Goal: Task Accomplishment & Management: Complete application form

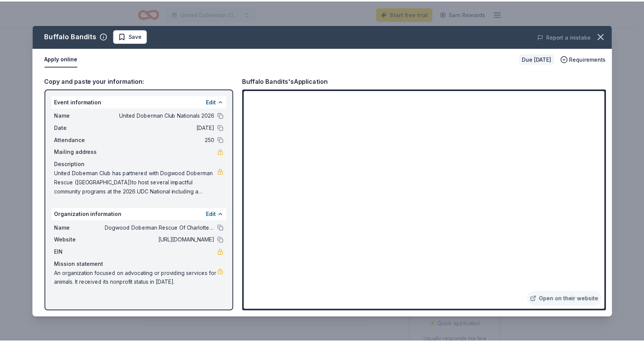
scroll to position [190, 0]
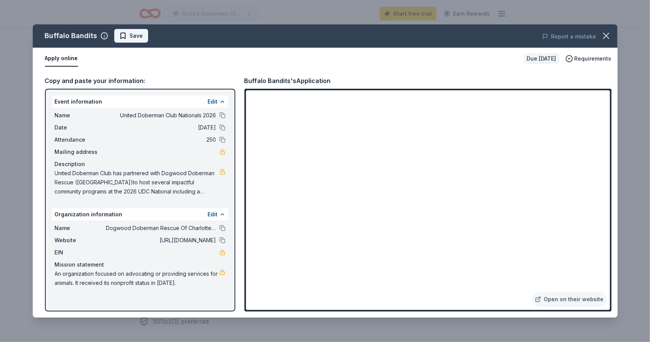
click at [120, 36] on span "Save" at bounding box center [131, 35] width 24 height 9
click at [602, 36] on icon "button" at bounding box center [606, 35] width 11 height 11
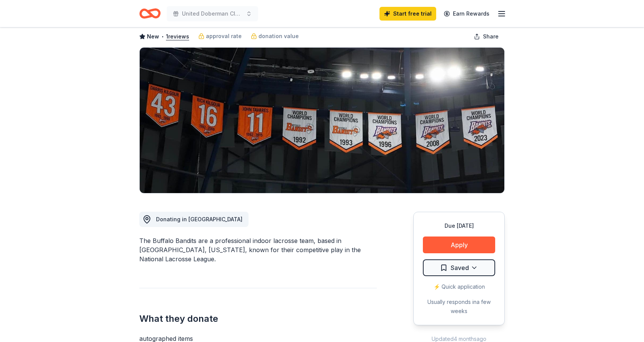
scroll to position [0, 0]
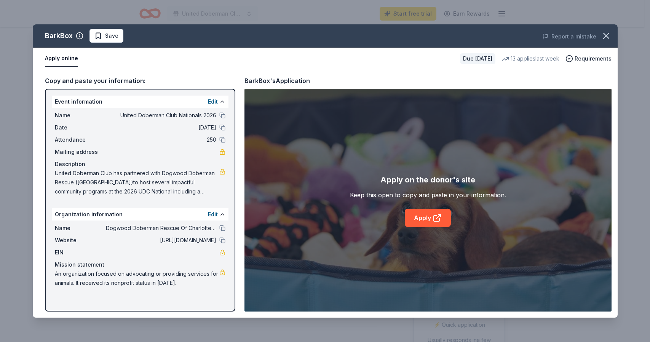
scroll to position [119, 0]
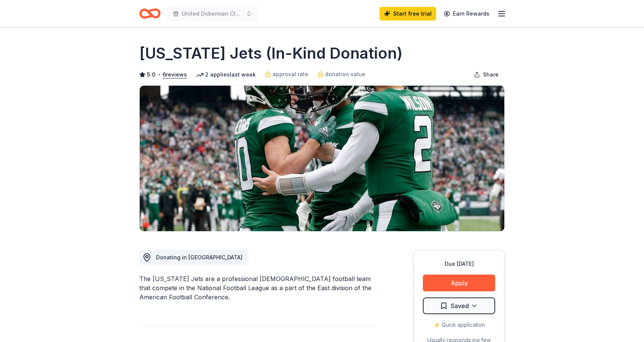
scroll to position [158, 0]
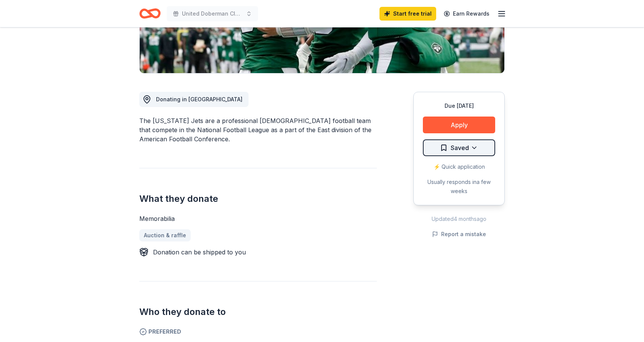
click at [459, 152] on html "United Doberman Club Nationals 2026 Start free trial Earn Rewards Due in 206 da…" at bounding box center [322, 13] width 644 height 342
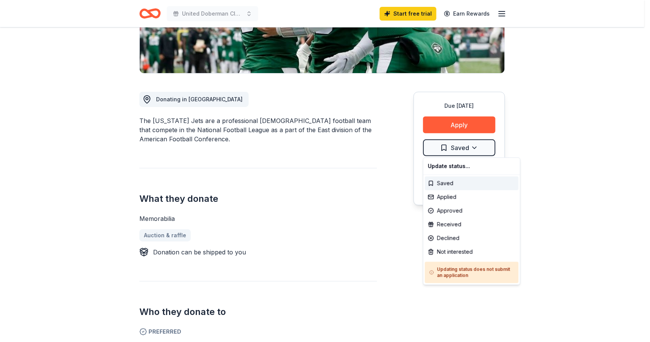
click at [460, 149] on html "United Doberman Club Nationals 2026 Start free trial Earn Rewards Due in 206 da…" at bounding box center [325, 13] width 650 height 342
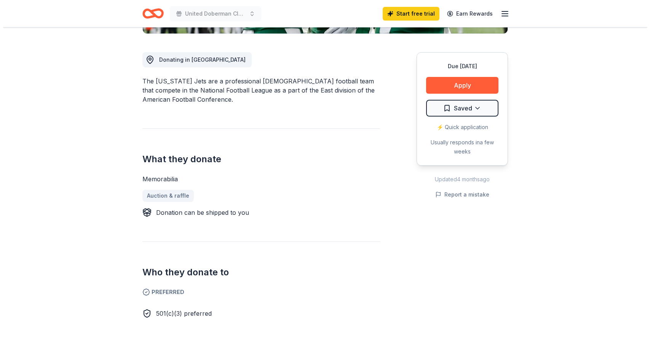
scroll to position [152, 0]
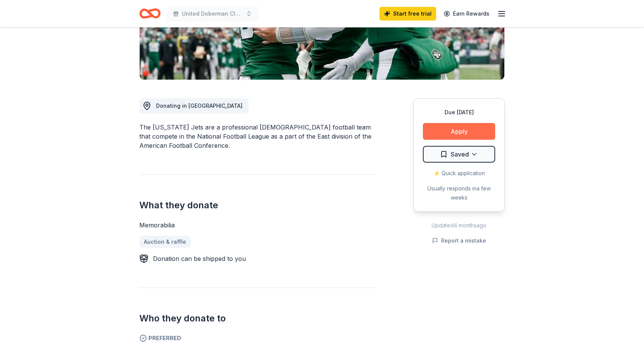
click at [456, 135] on button "Apply" at bounding box center [459, 131] width 72 height 17
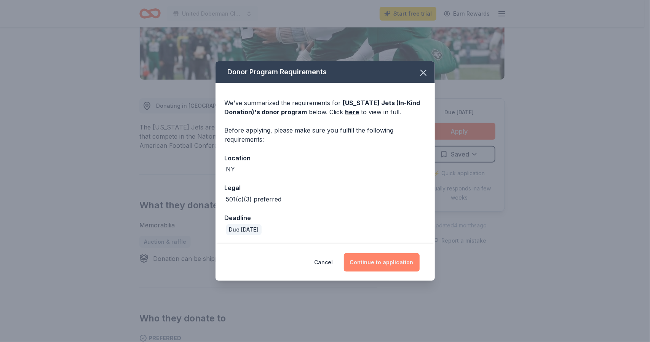
click at [377, 263] on button "Continue to application" at bounding box center [382, 262] width 76 height 18
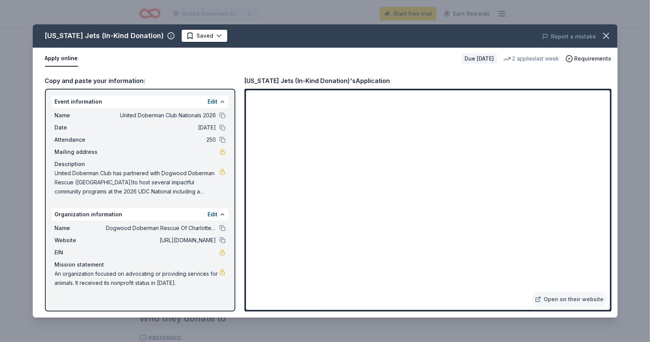
drag, startPoint x: 610, startPoint y: 121, endPoint x: 611, endPoint y: 138, distance: 16.8
click at [611, 138] on div "Open on their website" at bounding box center [427, 200] width 367 height 223
click at [221, 114] on button at bounding box center [222, 115] width 6 height 6
drag, startPoint x: 615, startPoint y: 163, endPoint x: 618, endPoint y: 182, distance: 19.3
click at [618, 182] on div "New York Jets (In-Kind Donation) Saved Report a mistake Apply online Due in 206…" at bounding box center [325, 171] width 650 height 342
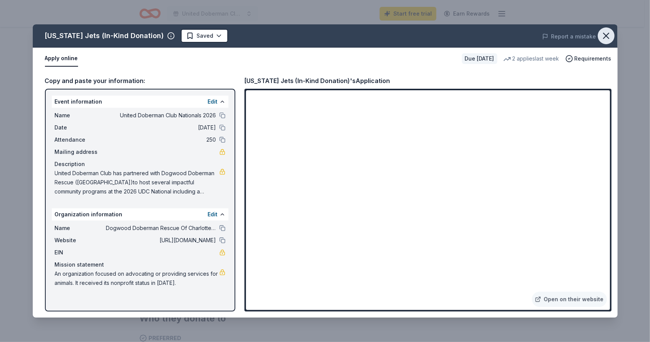
click at [608, 38] on icon "button" at bounding box center [606, 35] width 5 height 5
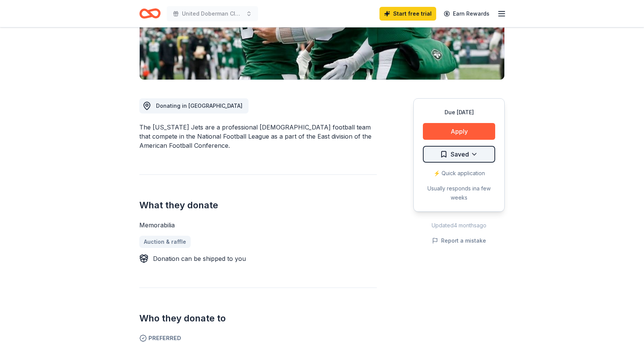
click at [479, 150] on html "United Doberman Club Nationals 2026 Start free trial Earn Rewards Due in 206 da…" at bounding box center [322, 19] width 644 height 342
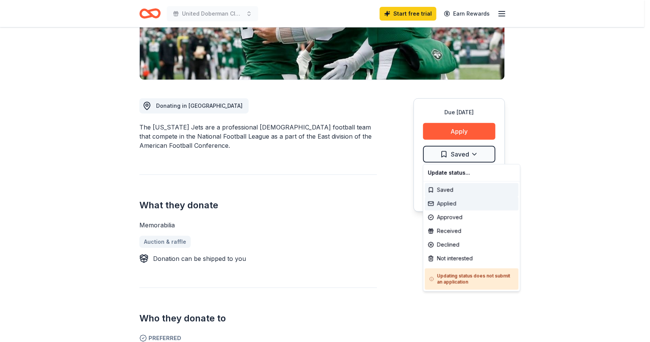
click at [450, 202] on div "Applied" at bounding box center [472, 204] width 94 height 14
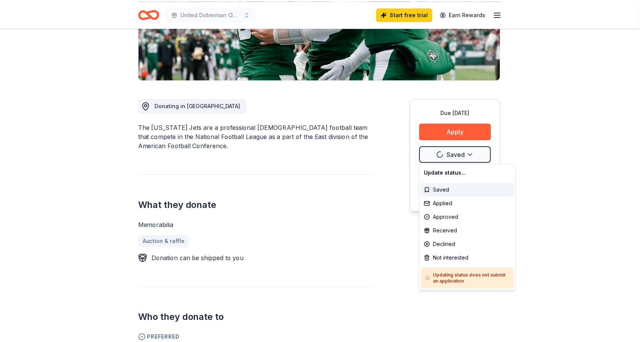
scroll to position [0, 0]
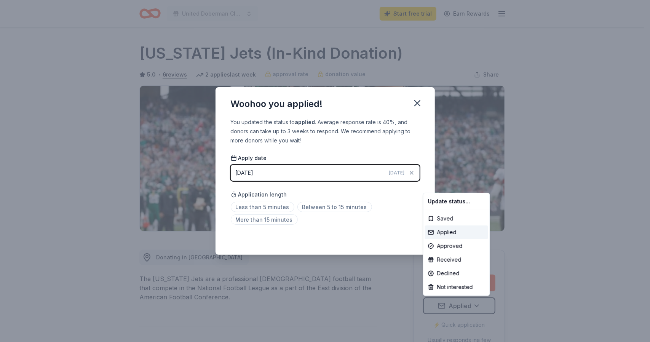
click at [367, 236] on html "United Doberman Club Nationals 2026 Start free trial Earn Rewards Due in 206 da…" at bounding box center [325, 171] width 650 height 342
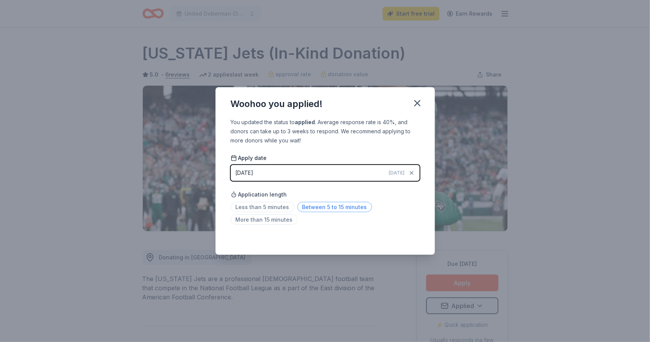
click at [334, 209] on span "Between 5 to 15 minutes" at bounding box center [334, 207] width 75 height 10
click at [421, 105] on icon "button" at bounding box center [417, 103] width 11 height 11
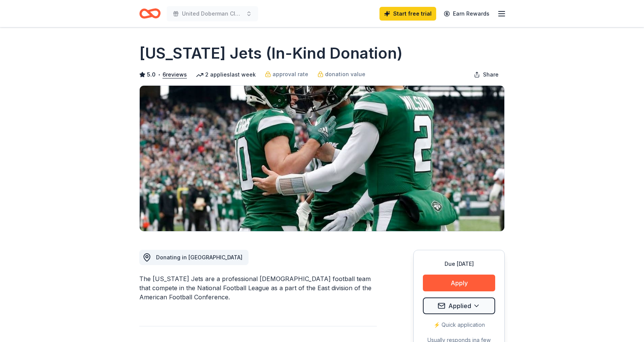
click at [147, 19] on icon "Home" at bounding box center [149, 14] width 21 height 18
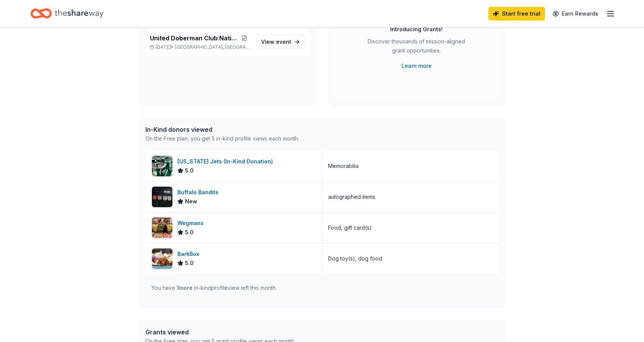
scroll to position [112, 0]
click at [238, 220] on div "Wegmans 5.0" at bounding box center [233, 227] width 177 height 30
click at [185, 222] on div "Wegmans" at bounding box center [191, 222] width 29 height 9
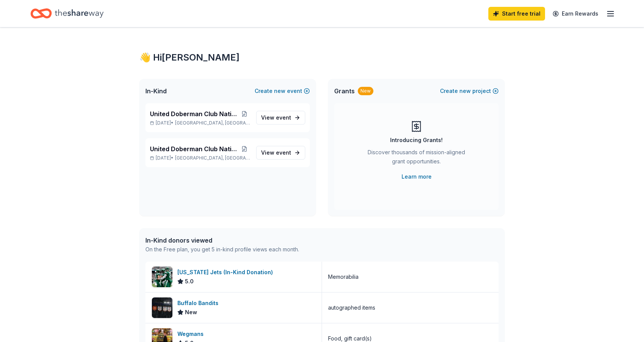
scroll to position [0, 0]
click at [274, 155] on span "View event" at bounding box center [276, 153] width 30 height 9
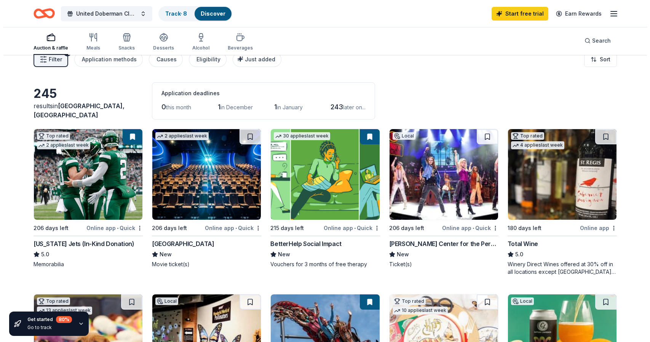
scroll to position [0, 0]
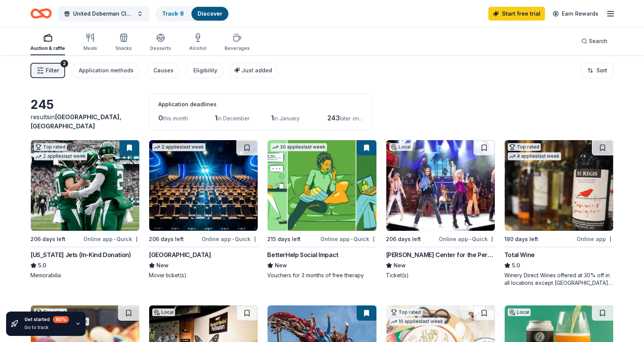
click at [53, 72] on span "Filter" at bounding box center [52, 70] width 13 height 9
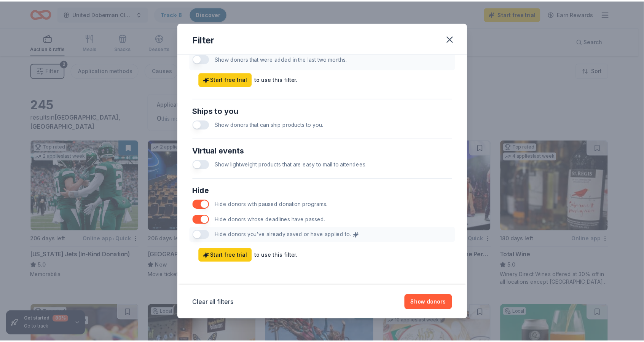
scroll to position [0, 0]
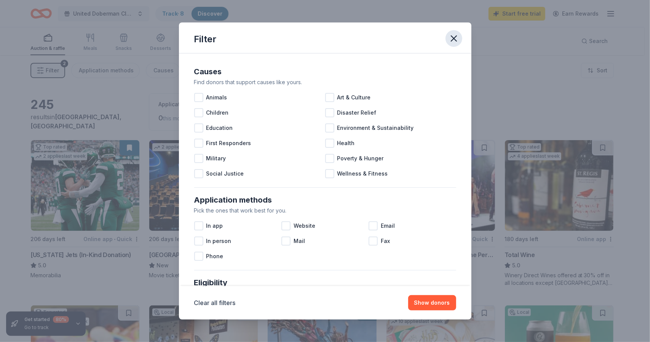
click at [450, 37] on icon "button" at bounding box center [454, 38] width 11 height 11
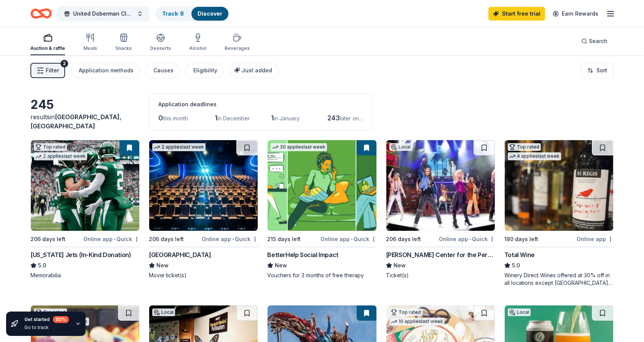
click at [96, 148] on img at bounding box center [85, 185] width 109 height 91
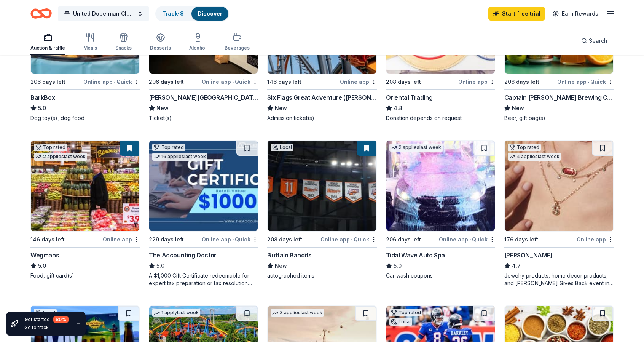
scroll to position [324, 0]
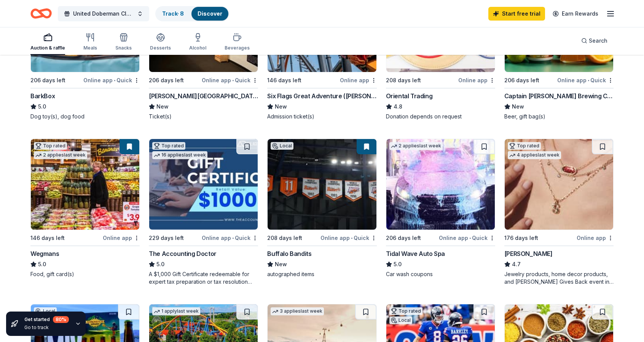
click at [114, 171] on img at bounding box center [85, 184] width 109 height 91
click at [315, 179] on img at bounding box center [322, 184] width 109 height 91
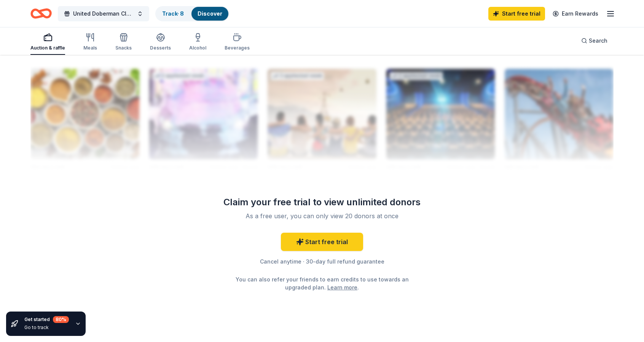
scroll to position [747, 0]
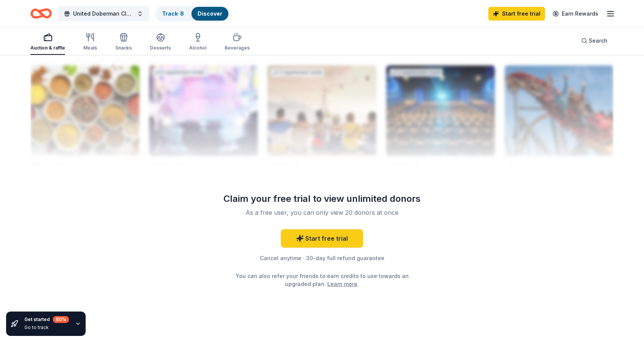
click at [347, 282] on link "Learn more" at bounding box center [342, 284] width 30 height 8
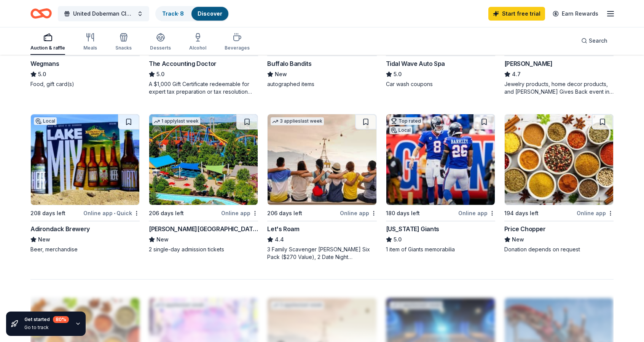
scroll to position [516, 0]
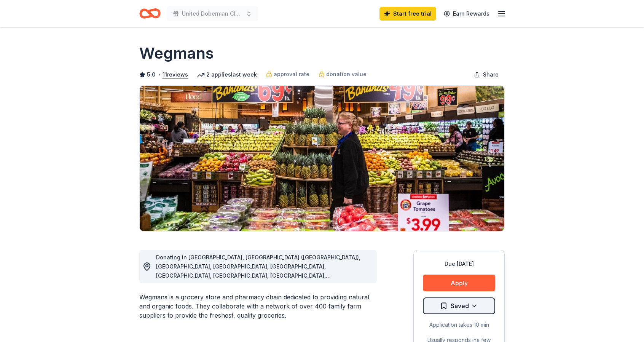
click at [468, 304] on html "United Doberman Club Nationals 2026 Start free trial Earn Rewards Due in 146 da…" at bounding box center [322, 171] width 644 height 342
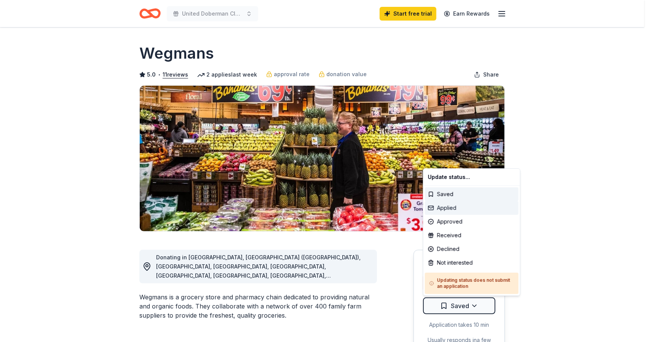
click at [451, 208] on div "Applied" at bounding box center [472, 208] width 94 height 14
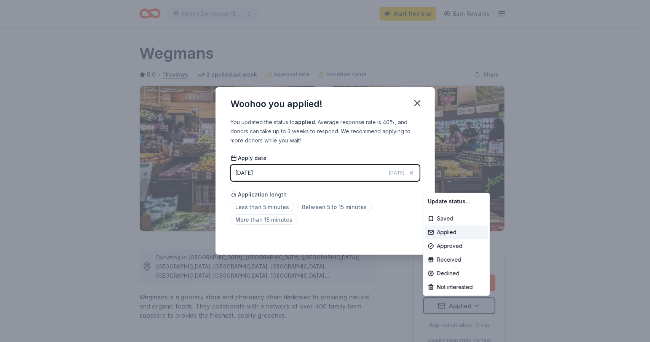
click at [305, 204] on html "United Doberman Club Nationals 2026 Start free trial Earn Rewards Due in 146 da…" at bounding box center [325, 171] width 650 height 342
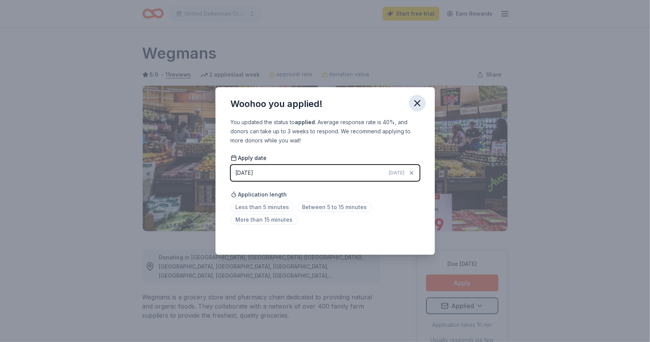
click at [417, 107] on icon "button" at bounding box center [417, 103] width 11 height 11
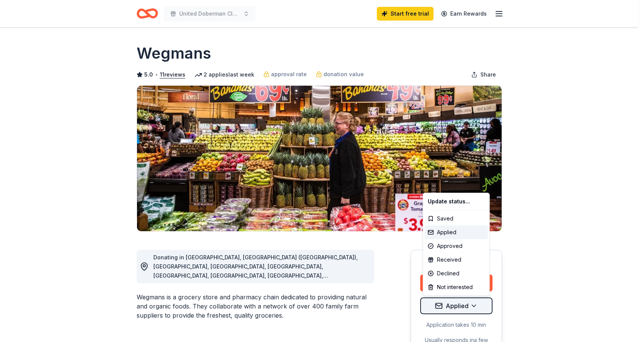
click at [449, 300] on html "United Doberman Club Nationals 2026 Start free trial Earn Rewards Due in 146 da…" at bounding box center [322, 171] width 644 height 342
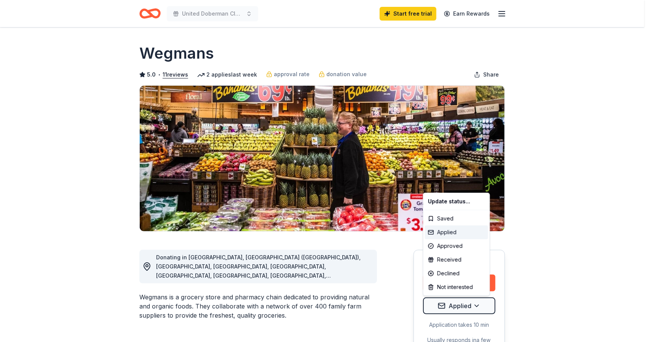
click at [442, 228] on div "Applied" at bounding box center [456, 232] width 63 height 14
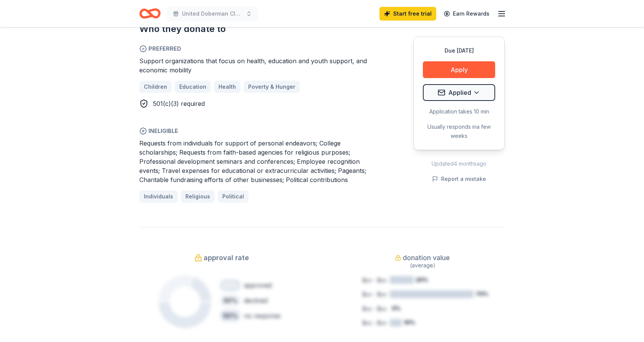
scroll to position [573, 0]
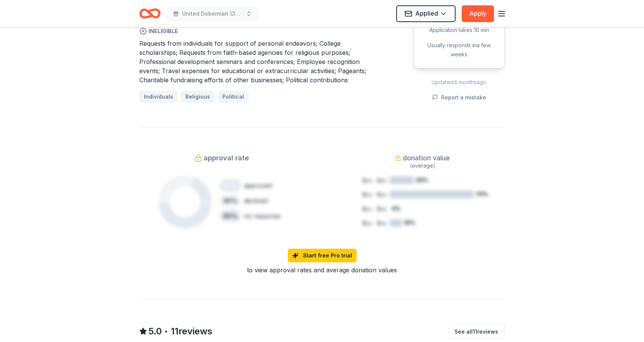
click at [495, 12] on div "Applied Apply" at bounding box center [451, 14] width 110 height 18
click at [503, 13] on icon "button" at bounding box center [501, 13] width 9 height 9
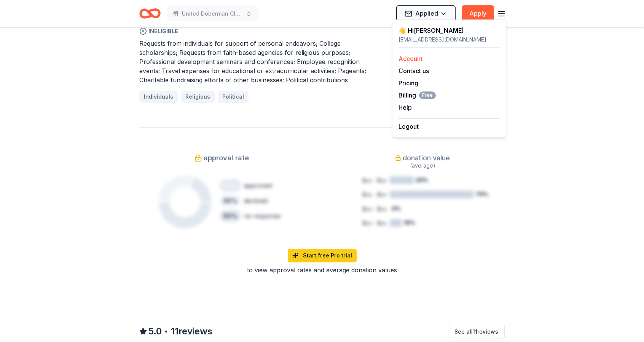
click at [409, 57] on link "Account" at bounding box center [411, 59] width 24 height 8
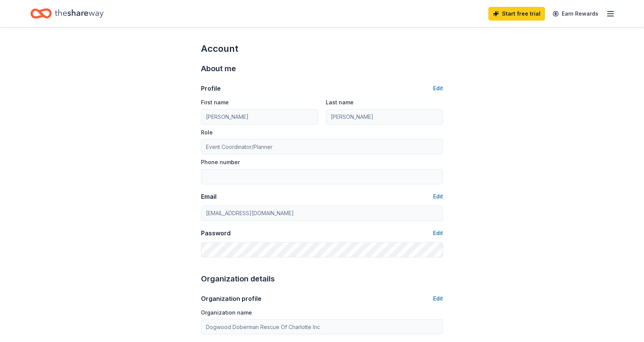
click at [79, 18] on icon "Home" at bounding box center [79, 14] width 49 height 16
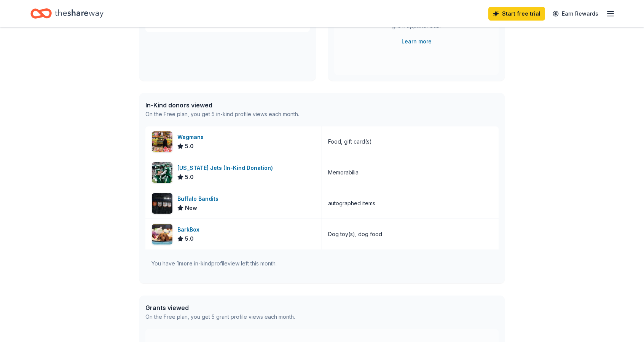
scroll to position [137, 0]
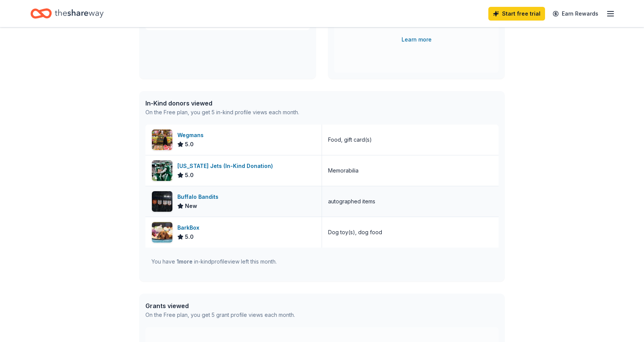
click at [183, 195] on div "Buffalo Bandits" at bounding box center [199, 196] width 44 height 9
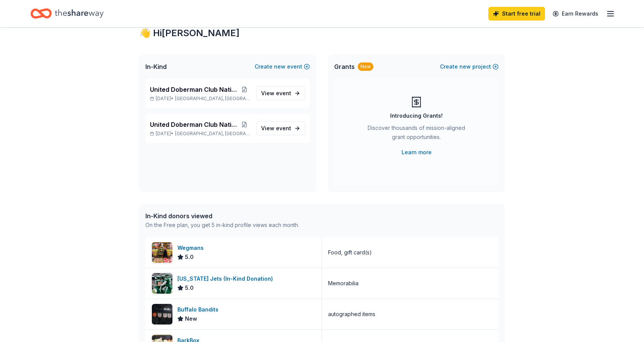
scroll to position [0, 0]
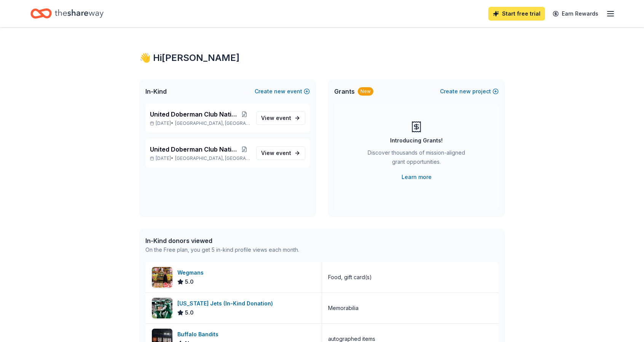
click at [535, 15] on link "Start free trial" at bounding box center [517, 14] width 57 height 14
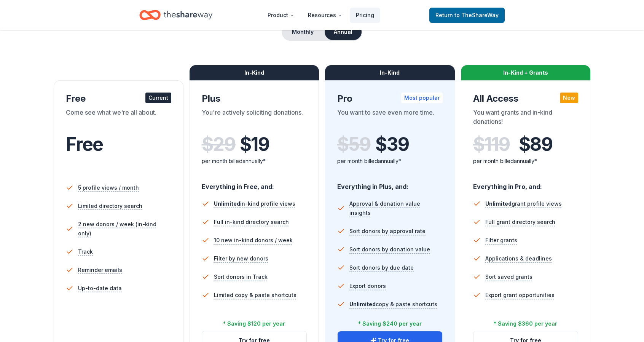
scroll to position [118, 0]
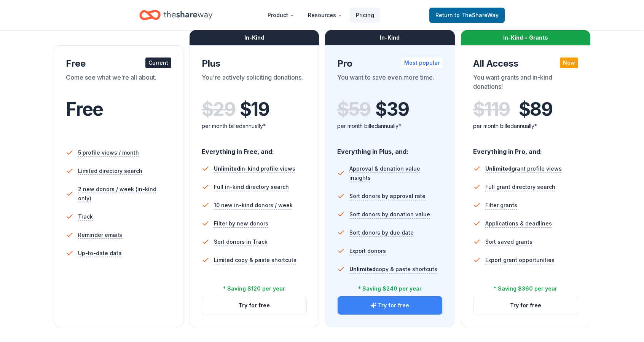
click at [392, 305] on button "Try for free" at bounding box center [390, 305] width 105 height 18
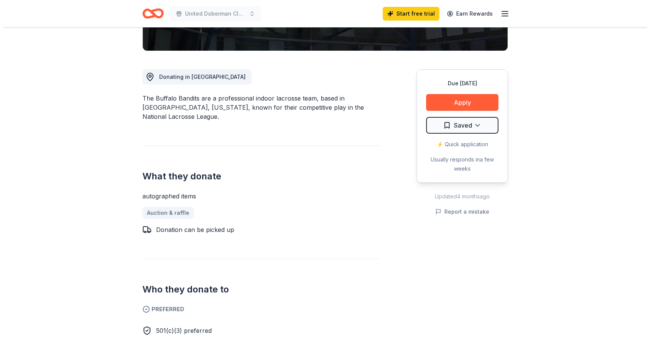
scroll to position [187, 0]
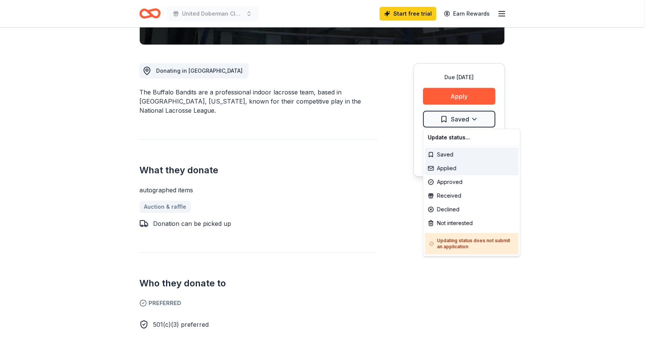
click at [447, 168] on div "Applied" at bounding box center [472, 168] width 94 height 14
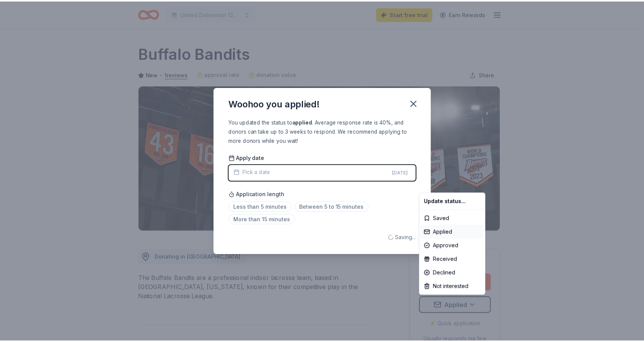
scroll to position [0, 0]
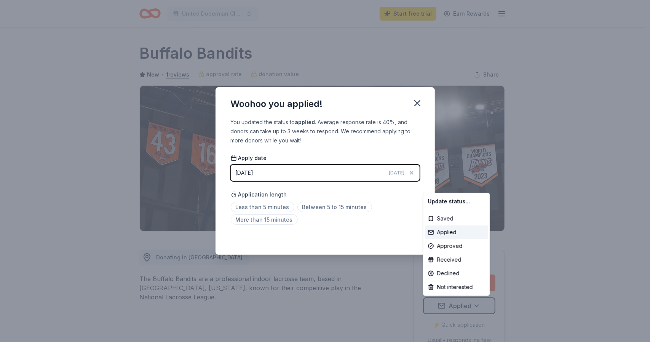
click at [324, 212] on html "United Doberman Club Nationals 2026 Start free trial Earn Rewards Due in 208 da…" at bounding box center [325, 171] width 650 height 342
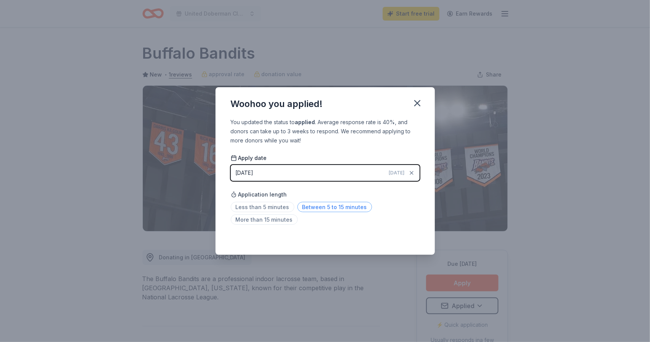
click at [332, 209] on span "Between 5 to 15 minutes" at bounding box center [334, 207] width 75 height 10
click at [578, 183] on div "Woohoo you applied! You updated the status to applied . Average response rate i…" at bounding box center [325, 171] width 650 height 342
click at [418, 104] on icon "button" at bounding box center [417, 103] width 5 height 5
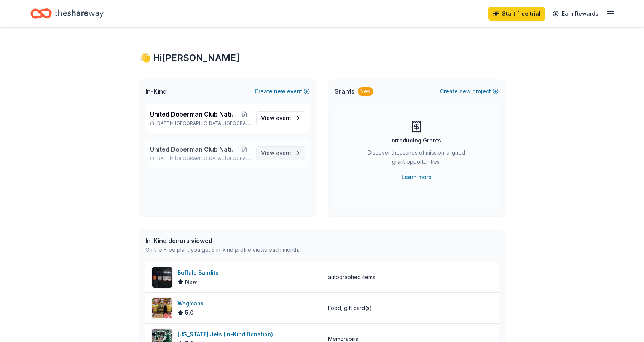
click at [270, 155] on span "View event" at bounding box center [276, 153] width 30 height 9
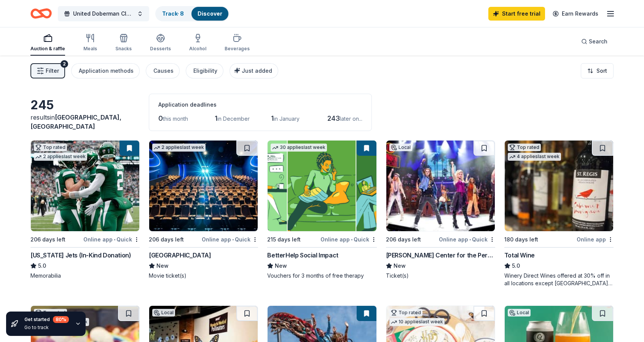
scroll to position [83, 0]
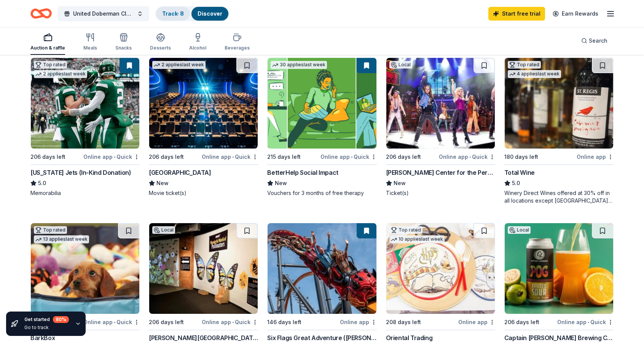
click at [176, 13] on link "Track · 8" at bounding box center [173, 13] width 22 height 6
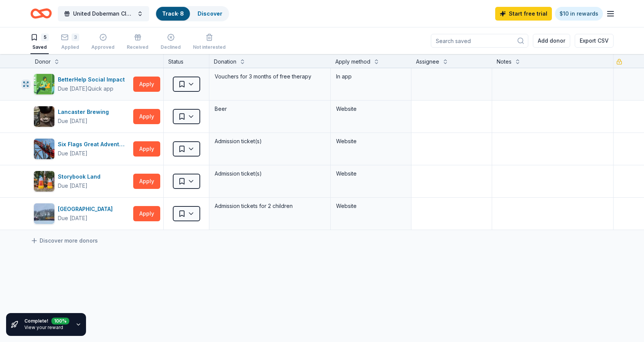
click at [26, 83] on icon "button" at bounding box center [26, 84] width 6 height 6
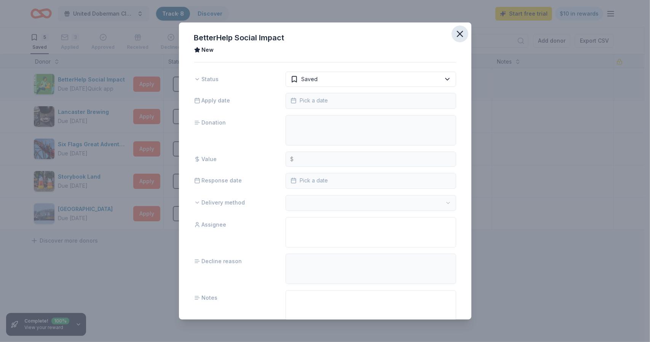
click at [457, 33] on icon "button" at bounding box center [460, 34] width 11 height 11
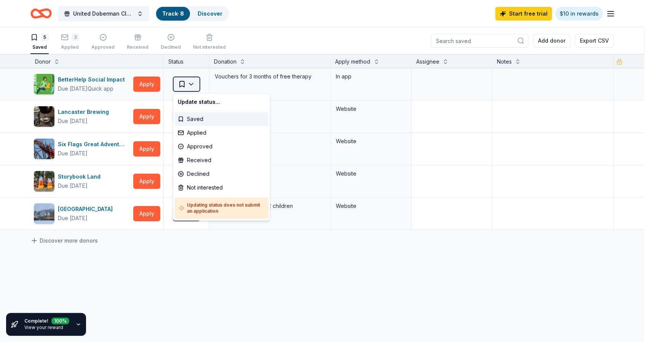
click at [195, 82] on html "United Doberman Club Nationals 2026 Track · 8 Discover Start free trial $10 in …" at bounding box center [325, 171] width 650 height 342
click at [210, 188] on div "Not interested" at bounding box center [222, 188] width 94 height 14
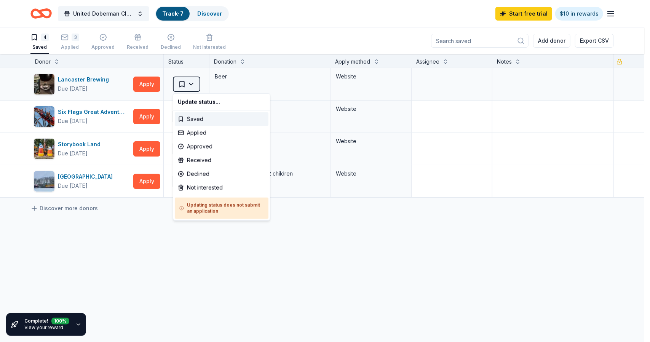
click at [193, 83] on html "United Doberman Club Nationals 2026 Track · 7 Discover Start free trial $10 in …" at bounding box center [325, 171] width 650 height 342
click at [193, 135] on div "Applied" at bounding box center [222, 133] width 94 height 14
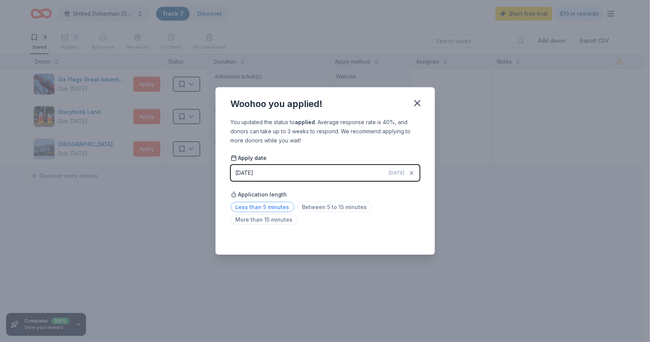
click at [259, 206] on span "Less than 5 minutes" at bounding box center [263, 207] width 64 height 10
click at [416, 107] on icon "button" at bounding box center [417, 103] width 11 height 11
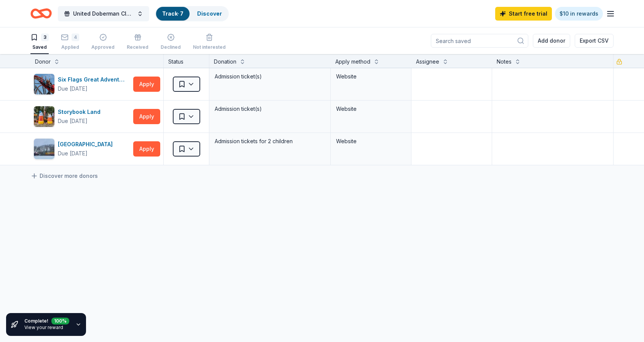
click at [437, 228] on div "Six Flags Great Adventure (Jackson Township) Due in 146 days Apply Saved Admiss…" at bounding box center [322, 188] width 644 height 240
click at [69, 178] on link "Discover more donors" at bounding box center [63, 175] width 67 height 9
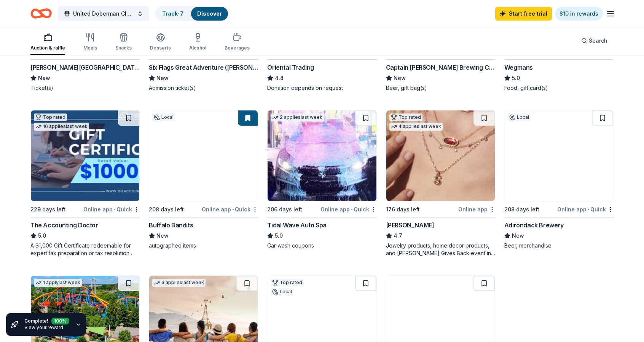
scroll to position [356, 0]
